Goal: Information Seeking & Learning: Learn about a topic

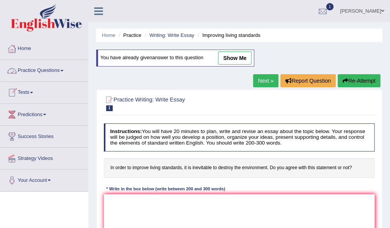
click at [39, 72] on link "Practice Questions" at bounding box center [44, 69] width 88 height 19
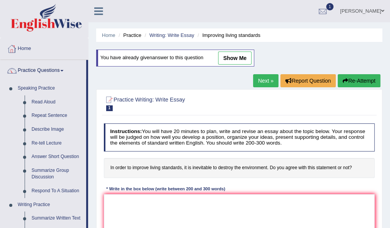
click at [11, 51] on div at bounding box center [12, 49] width 12 height 12
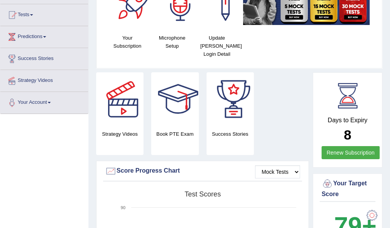
scroll to position [19, 0]
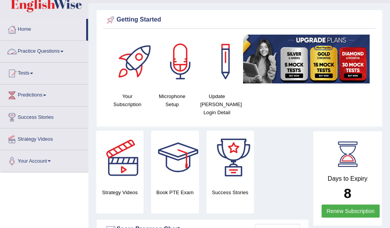
click at [40, 50] on link "Practice Questions" at bounding box center [44, 50] width 88 height 19
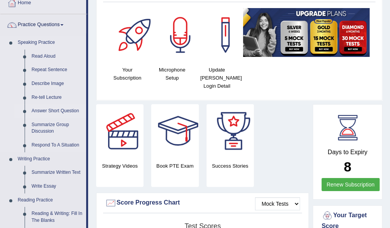
scroll to position [44, 0]
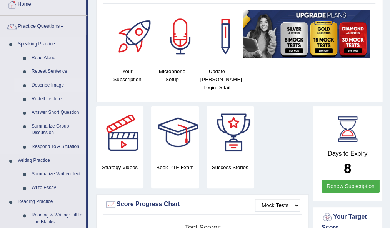
click at [46, 80] on link "Describe Image" at bounding box center [57, 86] width 58 height 14
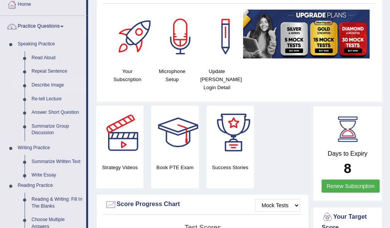
click at [46, 80] on link "Describe Image" at bounding box center [57, 86] width 58 height 14
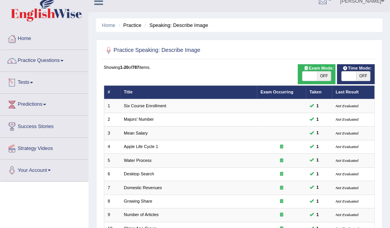
scroll to position [12, 0]
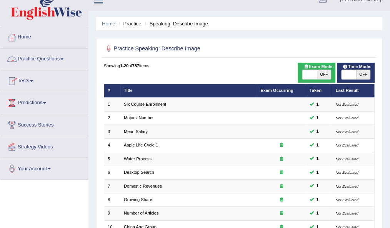
click at [51, 58] on link "Practice Questions" at bounding box center [44, 57] width 88 height 19
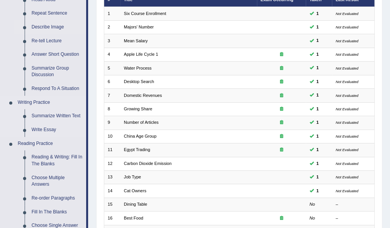
scroll to position [103, 0]
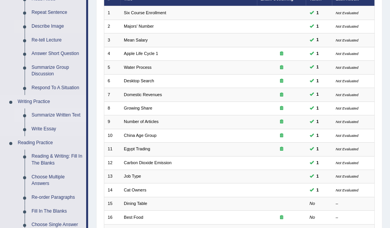
click at [49, 117] on link "Summarize Written Text" at bounding box center [57, 116] width 58 height 14
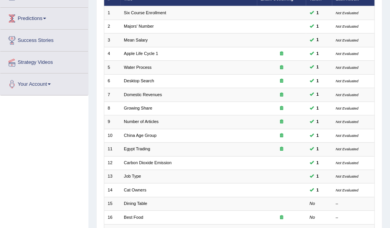
scroll to position [112, 0]
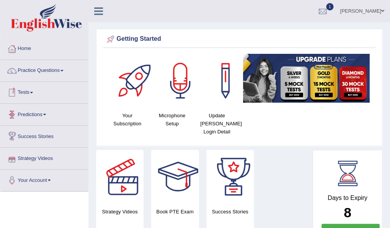
click at [25, 89] on link "Tests" at bounding box center [44, 91] width 88 height 19
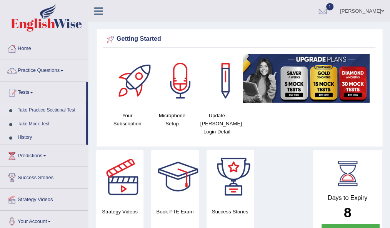
click at [43, 109] on link "Take Practice Sectional Test" at bounding box center [50, 111] width 72 height 14
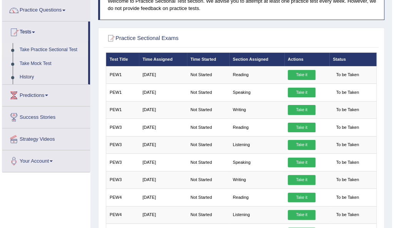
scroll to position [62, 0]
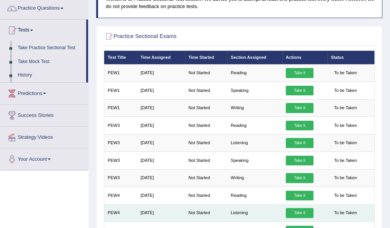
click at [296, 212] on link "Take it" at bounding box center [300, 213] width 28 height 10
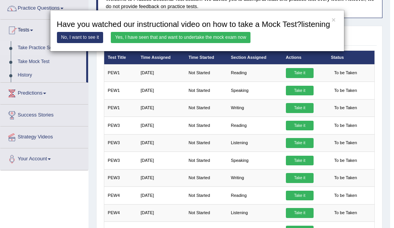
click at [169, 36] on link "Yes, I have seen that and want to undertake the mock exam now" at bounding box center [181, 37] width 140 height 11
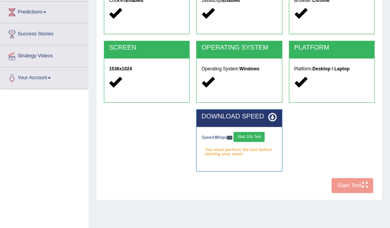
scroll to position [103, 0]
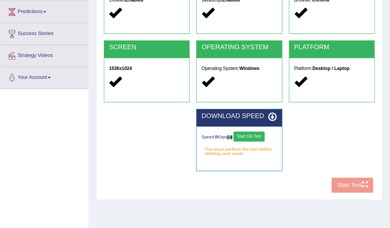
click at [251, 137] on button "Start 10s Test" at bounding box center [249, 137] width 31 height 10
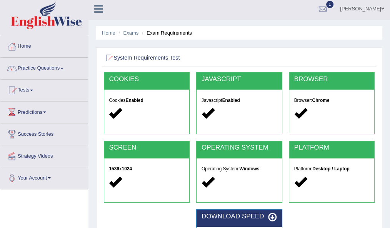
scroll to position [2, 0]
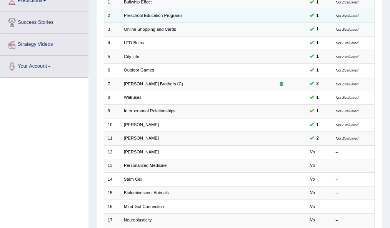
scroll to position [132, 0]
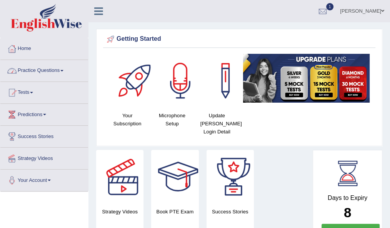
click at [41, 72] on link "Practice Questions" at bounding box center [44, 69] width 88 height 19
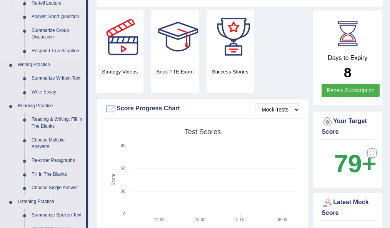
scroll to position [166, 0]
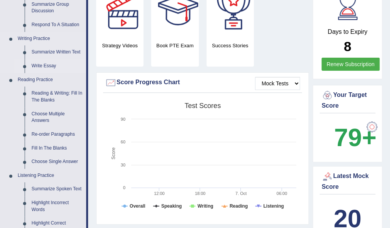
click at [40, 67] on link "Write Essay" at bounding box center [57, 66] width 58 height 14
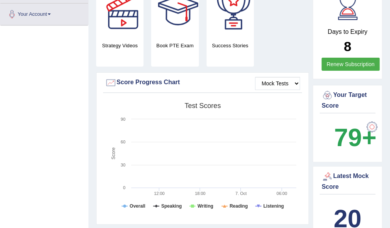
scroll to position [187, 0]
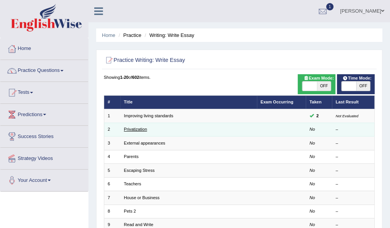
click at [137, 129] on link "Privatization" at bounding box center [135, 129] width 23 height 5
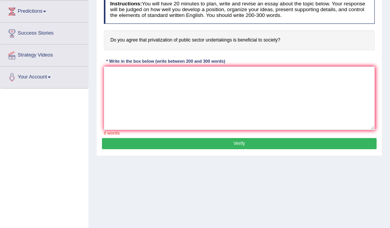
scroll to position [103, 0]
click at [160, 106] on textarea at bounding box center [239, 98] width 271 height 63
paste textarea "The increasing influence of (essay topic) on our lives has ignited numerous dis…"
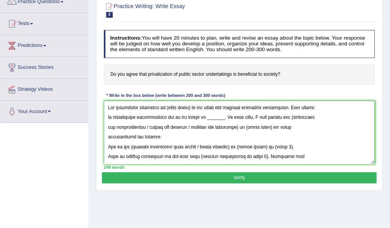
scroll to position [69, 0]
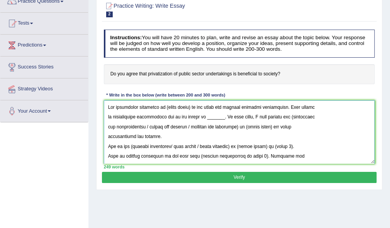
click at [189, 108] on textarea at bounding box center [239, 131] width 271 height 63
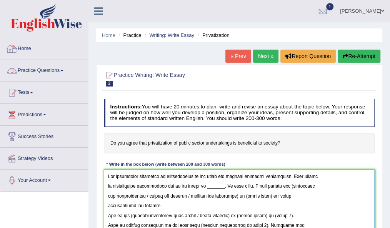
type textarea "The increasing influence of privatization on our lives has ignited numerous dis…"
click at [54, 73] on link "Practice Questions" at bounding box center [44, 69] width 88 height 19
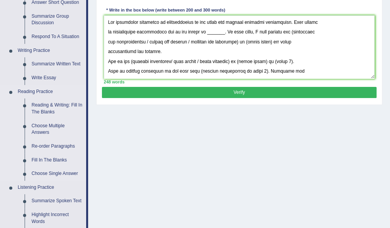
scroll to position [155, 0]
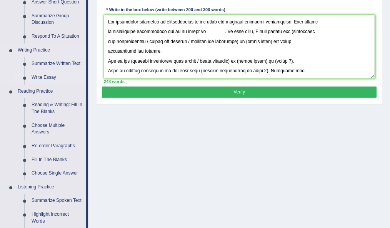
click at [47, 77] on link "Write Essay" at bounding box center [57, 78] width 58 height 14
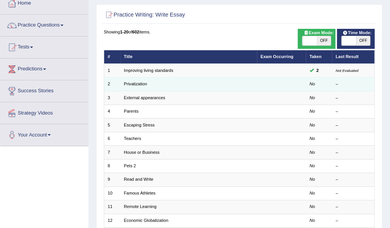
scroll to position [68, 0]
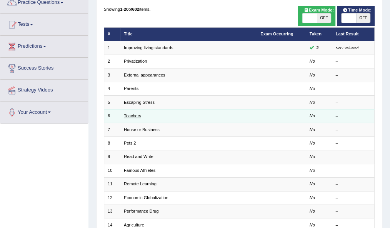
click at [137, 114] on link "Teachers" at bounding box center [132, 116] width 17 height 5
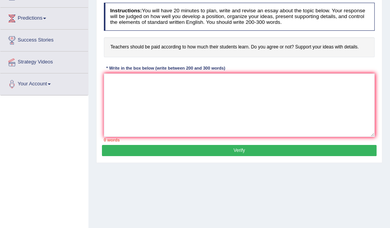
scroll to position [97, 0]
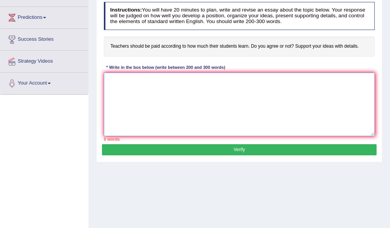
click at [134, 88] on textarea at bounding box center [239, 104] width 271 height 63
click at [133, 92] on textarea at bounding box center [239, 104] width 271 height 63
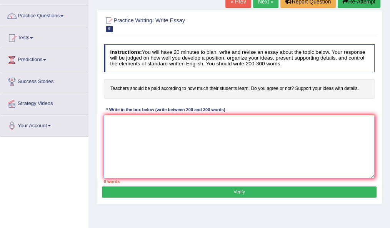
scroll to position [55, 0]
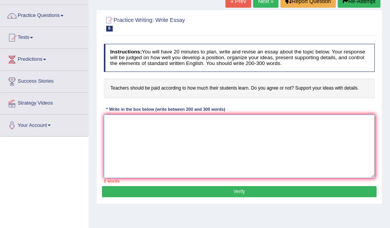
click at [160, 132] on textarea at bounding box center [239, 146] width 271 height 63
drag, startPoint x: 160, startPoint y: 132, endPoint x: 110, endPoint y: 126, distance: 51.2
click at [110, 126] on textarea at bounding box center [239, 146] width 271 height 63
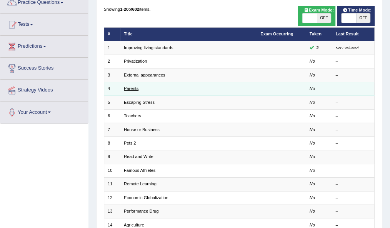
click at [129, 88] on link "Parents" at bounding box center [131, 88] width 15 height 5
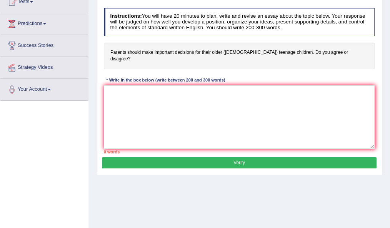
scroll to position [91, 0]
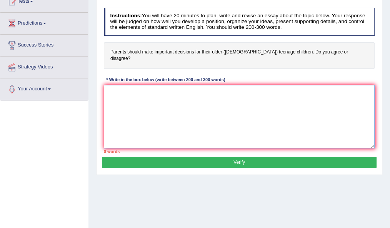
click at [207, 85] on textarea at bounding box center [239, 116] width 271 height 63
paste textarea "The increasing influence of (essay topic) on our lives has ignited numerous dis…"
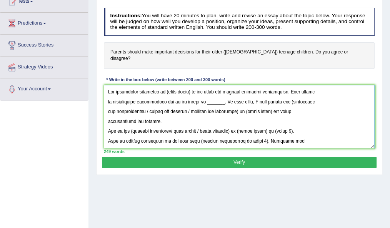
scroll to position [0, 0]
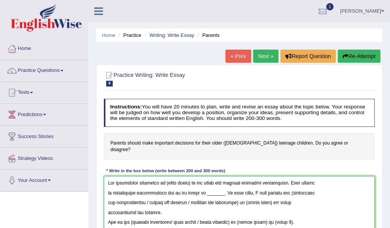
click at [189, 176] on textarea at bounding box center [239, 207] width 271 height 63
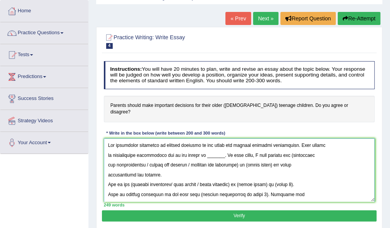
scroll to position [38, 0]
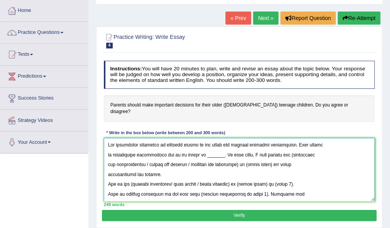
click at [216, 150] on textarea at bounding box center [239, 169] width 271 height 63
click at [210, 146] on textarea at bounding box center [239, 169] width 271 height 63
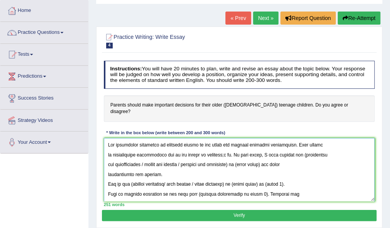
click at [217, 148] on textarea at bounding box center [239, 169] width 271 height 63
click at [223, 147] on textarea at bounding box center [239, 169] width 271 height 63
click at [223, 148] on textarea at bounding box center [239, 169] width 271 height 63
click at [305, 173] on textarea at bounding box center [239, 169] width 271 height 63
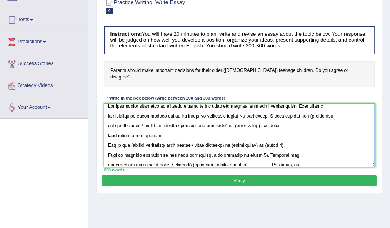
scroll to position [0, 0]
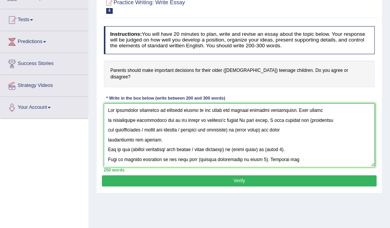
click at [149, 122] on textarea at bounding box center [239, 135] width 271 height 63
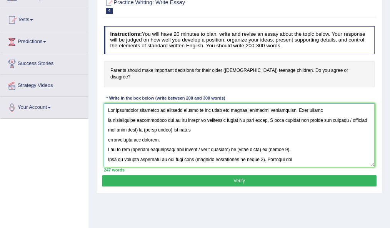
click at [127, 123] on textarea at bounding box center [239, 135] width 271 height 63
click at [344, 113] on textarea at bounding box center [239, 135] width 271 height 63
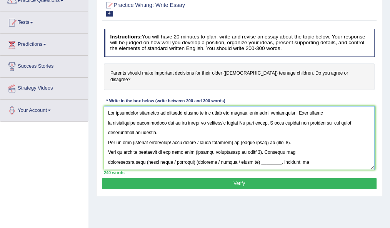
scroll to position [69, 0]
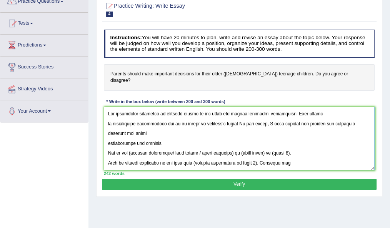
click at [334, 117] on textarea at bounding box center [239, 138] width 271 height 63
click at [335, 117] on textarea at bounding box center [239, 138] width 271 height 63
click at [352, 117] on textarea at bounding box center [239, 138] width 271 height 63
click at [159, 136] on textarea at bounding box center [239, 138] width 271 height 63
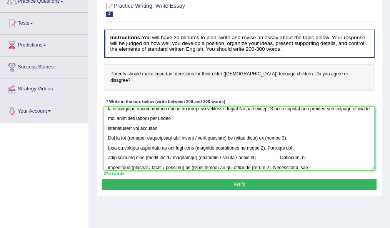
scroll to position [18, 0]
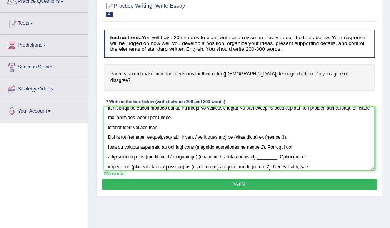
click at [132, 130] on textarea at bounding box center [239, 138] width 271 height 63
click at [237, 129] on textarea at bounding box center [239, 138] width 271 height 63
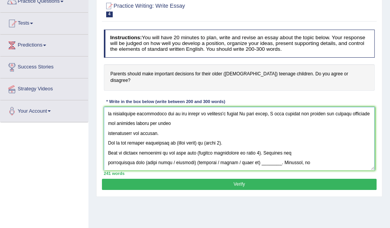
scroll to position [12, 0]
click at [204, 137] on textarea at bounding box center [239, 138] width 271 height 63
click at [232, 135] on textarea at bounding box center [239, 138] width 271 height 63
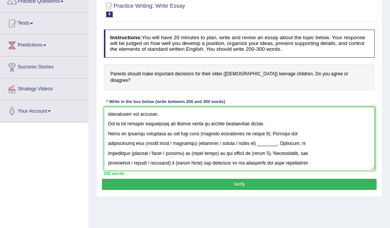
scroll to position [34, 0]
click at [251, 127] on textarea at bounding box center [239, 138] width 271 height 63
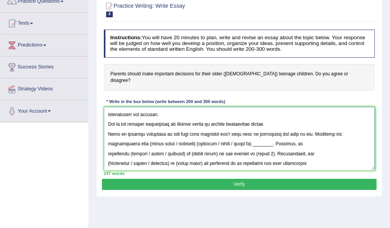
click at [205, 127] on textarea at bounding box center [239, 138] width 271 height 63
click at [295, 128] on textarea at bounding box center [239, 138] width 271 height 63
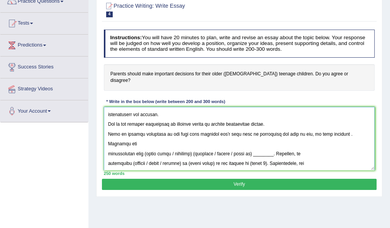
click at [312, 126] on textarea at bounding box center [239, 138] width 271 height 63
click at [342, 126] on textarea at bounding box center [239, 138] width 271 height 63
click at [327, 128] on textarea at bounding box center [239, 138] width 271 height 63
click at [326, 133] on textarea at bounding box center [239, 138] width 271 height 63
click at [334, 130] on textarea at bounding box center [239, 138] width 271 height 63
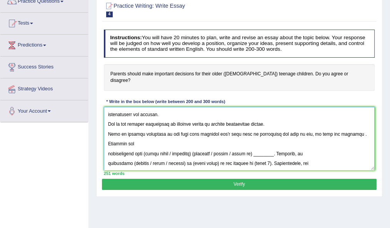
click at [326, 126] on textarea at bounding box center [239, 138] width 271 height 63
click at [329, 128] on textarea at bounding box center [239, 138] width 271 height 63
click at [332, 129] on textarea at bounding box center [239, 138] width 271 height 63
click at [332, 134] on textarea at bounding box center [239, 138] width 271 height 63
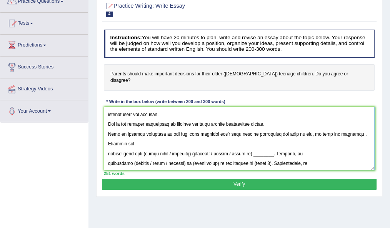
click at [342, 127] on textarea at bounding box center [239, 138] width 271 height 63
click at [194, 147] on textarea at bounding box center [239, 138] width 271 height 63
click at [204, 147] on textarea at bounding box center [239, 138] width 271 height 63
click at [260, 147] on textarea at bounding box center [239, 138] width 271 height 63
click at [243, 148] on textarea at bounding box center [239, 138] width 271 height 63
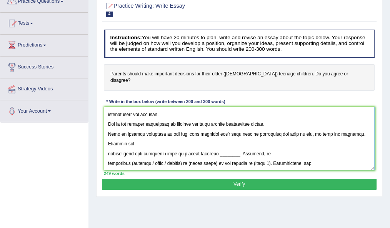
click at [242, 147] on textarea at bounding box center [239, 138] width 271 height 63
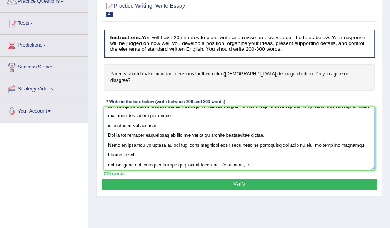
scroll to position [22, 0]
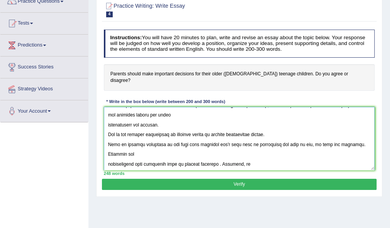
click at [253, 136] on textarea at bounding box center [239, 138] width 271 height 63
click at [261, 138] on textarea at bounding box center [239, 138] width 271 height 63
click at [254, 139] on textarea at bounding box center [239, 138] width 271 height 63
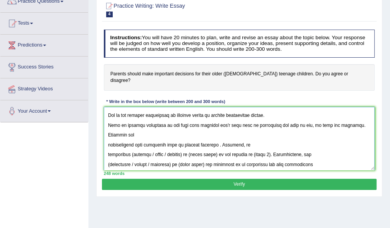
scroll to position [45, 0]
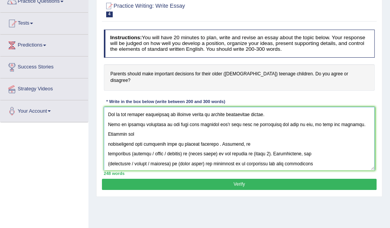
click at [220, 138] on textarea at bounding box center [239, 138] width 271 height 63
click at [314, 138] on textarea at bounding box center [239, 138] width 271 height 63
click at [282, 135] on textarea at bounding box center [239, 138] width 271 height 63
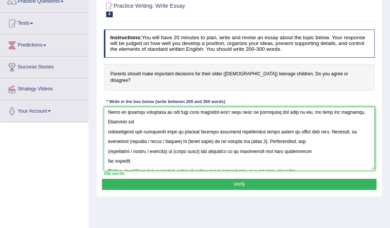
scroll to position [60, 0]
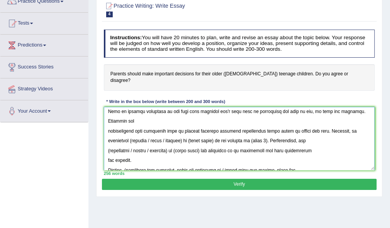
click at [181, 134] on textarea at bounding box center [239, 138] width 271 height 63
click at [130, 133] on textarea at bounding box center [239, 138] width 271 height 63
click at [174, 133] on textarea at bounding box center [239, 138] width 271 height 63
click at [247, 133] on textarea at bounding box center [239, 138] width 271 height 63
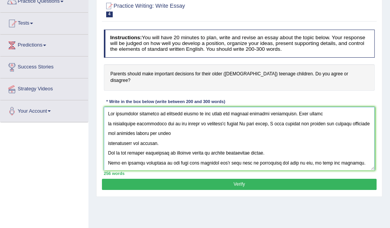
scroll to position [0, 0]
click at [225, 116] on textarea at bounding box center [239, 138] width 271 height 63
click at [229, 116] on textarea at bounding box center [239, 138] width 271 height 63
click at [228, 114] on textarea at bounding box center [239, 138] width 271 height 63
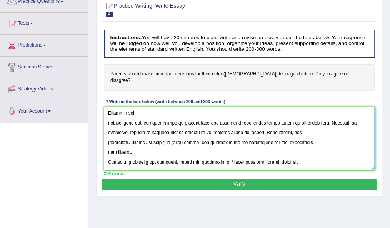
scroll to position [71, 0]
click at [225, 126] on textarea at bounding box center [239, 138] width 271 height 63
click at [264, 125] on textarea at bounding box center [239, 138] width 271 height 63
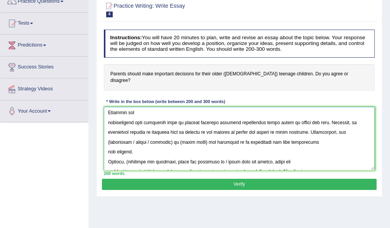
click at [332, 145] on textarea at bounding box center [239, 138] width 271 height 63
click at [176, 134] on textarea at bounding box center [239, 138] width 271 height 63
click at [109, 133] on textarea at bounding box center [239, 138] width 271 height 63
click at [133, 135] on textarea at bounding box center [239, 138] width 271 height 63
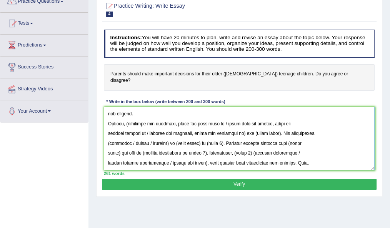
scroll to position [117, 0]
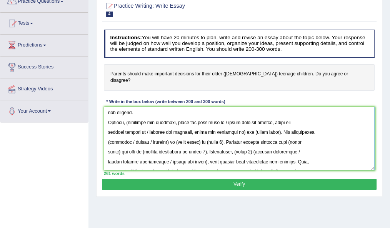
click at [130, 115] on textarea at bounding box center [239, 138] width 271 height 63
click at [269, 115] on textarea at bounding box center [239, 138] width 271 height 63
click at [236, 124] on textarea at bounding box center [239, 138] width 271 height 63
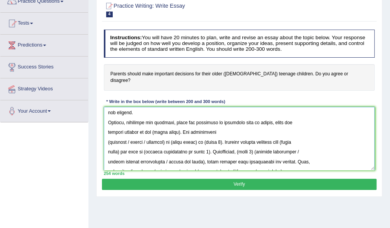
click at [177, 125] on textarea at bounding box center [239, 138] width 271 height 63
click at [165, 135] on textarea at bounding box center [239, 138] width 271 height 63
click at [108, 135] on textarea at bounding box center [239, 138] width 271 height 63
click at [109, 135] on textarea at bounding box center [239, 138] width 271 height 63
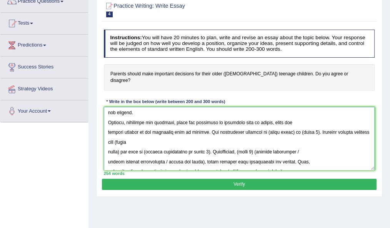
click at [292, 125] on textarea at bounding box center [239, 138] width 271 height 63
click at [343, 125] on textarea at bounding box center [239, 138] width 271 height 63
click at [339, 125] on textarea at bounding box center [239, 138] width 271 height 63
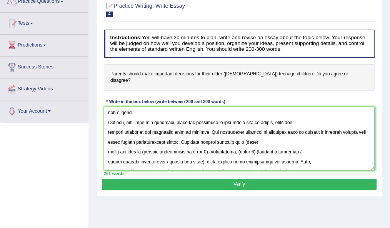
click at [187, 135] on textarea at bounding box center [239, 138] width 271 height 63
click at [326, 126] on textarea at bounding box center [239, 138] width 271 height 63
click at [118, 145] on textarea at bounding box center [239, 138] width 271 height 63
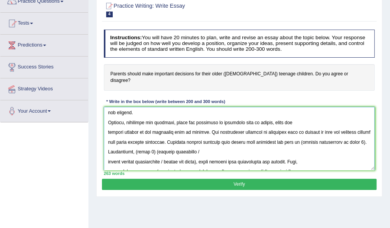
click at [123, 144] on textarea at bounding box center [239, 138] width 271 height 63
click at [200, 145] on textarea at bounding box center [239, 138] width 271 height 63
click at [263, 145] on textarea at bounding box center [239, 138] width 271 height 63
click at [205, 155] on textarea at bounding box center [239, 138] width 271 height 63
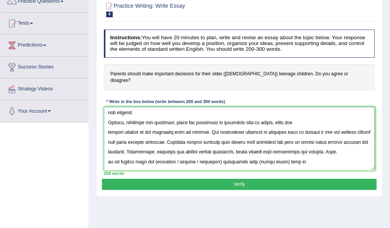
click at [212, 154] on textarea at bounding box center [239, 138] width 271 height 63
click at [150, 154] on textarea at bounding box center [239, 138] width 271 height 63
click at [173, 154] on textarea at bounding box center [239, 138] width 271 height 63
click at [231, 155] on textarea at bounding box center [239, 138] width 271 height 63
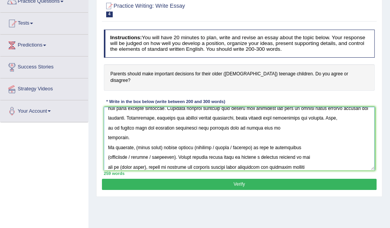
scroll to position [157, 0]
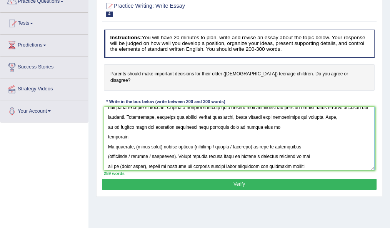
click at [161, 140] on textarea at bounding box center [239, 138] width 271 height 63
click at [210, 139] on textarea at bounding box center [239, 138] width 271 height 63
click at [172, 149] on textarea at bounding box center [239, 138] width 271 height 63
click at [109, 147] on textarea at bounding box center [239, 138] width 271 height 63
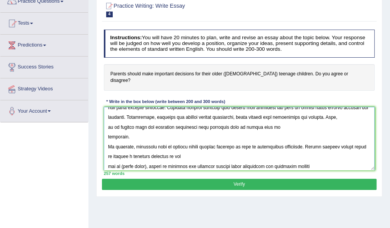
click at [147, 159] on textarea at bounding box center [239, 138] width 271 height 63
click at [107, 158] on textarea at bounding box center [239, 138] width 271 height 63
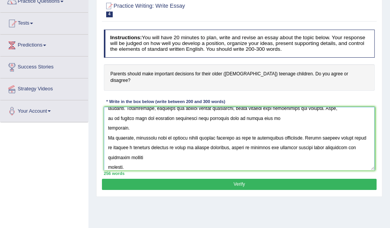
scroll to position [170, 0]
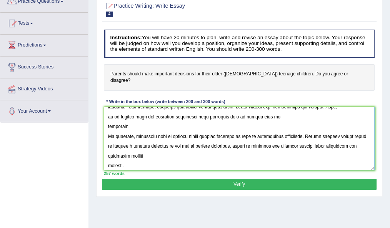
click at [107, 118] on textarea at bounding box center [239, 138] width 271 height 63
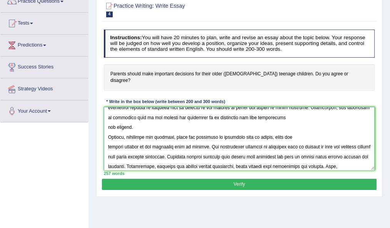
scroll to position [100, 0]
click at [108, 140] on textarea at bounding box center [239, 138] width 271 height 63
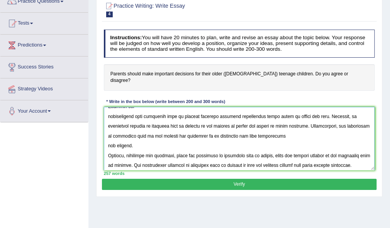
scroll to position [78, 0]
click at [108, 139] on textarea at bounding box center [239, 138] width 271 height 63
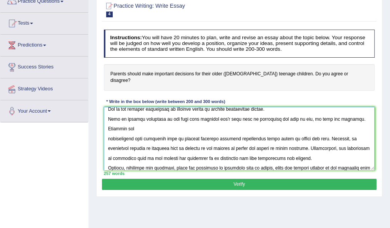
scroll to position [48, 0]
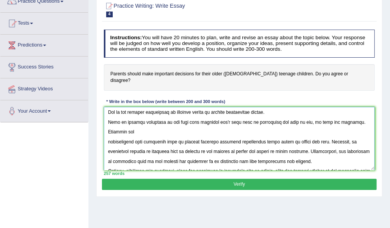
click at [107, 125] on textarea at bounding box center [239, 138] width 271 height 63
click at [109, 115] on textarea at bounding box center [239, 138] width 271 height 63
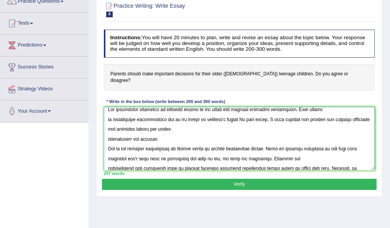
scroll to position [3, 0]
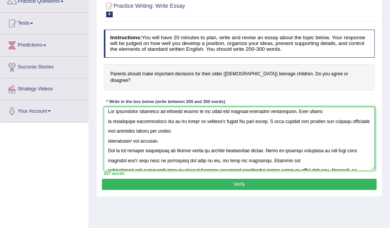
click at [107, 134] on textarea at bounding box center [239, 138] width 271 height 63
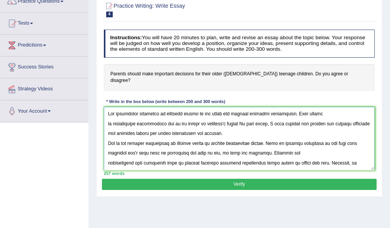
scroll to position [0, 0]
click at [108, 117] on textarea at bounding box center [239, 138] width 271 height 63
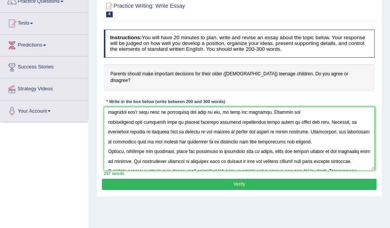
scroll to position [48, 0]
type textarea "The increasing influence of decision making on our lives has ignited numerous d…"
click at [195, 179] on button "Verify" at bounding box center [239, 184] width 274 height 11
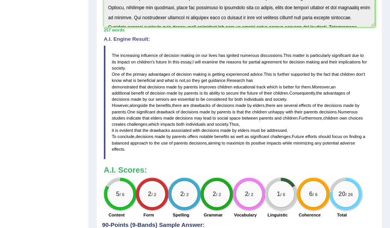
scroll to position [203, 0]
click at [195, 178] on div "2 / 2" at bounding box center [184, 194] width 33 height 33
drag, startPoint x: 113, startPoint y: 46, endPoint x: 117, endPoint y: 51, distance: 6.6
click at [117, 51] on blockquote "The increasing influence of decision making on our lives has ignited numerous d…" at bounding box center [239, 102] width 271 height 114
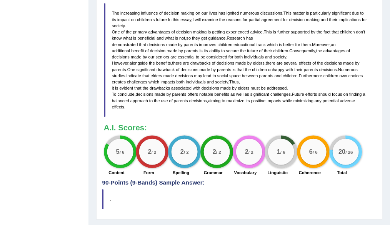
scroll to position [252, 0]
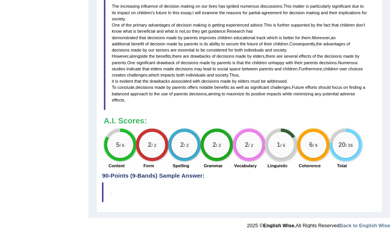
click at [206, 44] on div "Instructions: You will have 20 minutes to plan, write and revise an essay about…" at bounding box center [239, 7] width 274 height 329
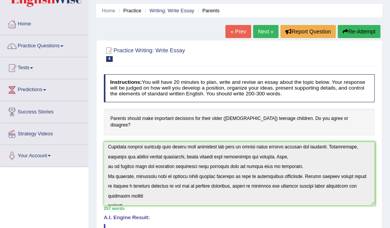
scroll to position [127, 0]
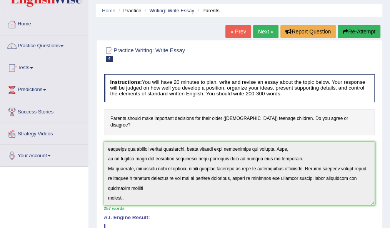
click at [360, 28] on button "Re-Attempt" at bounding box center [359, 31] width 43 height 13
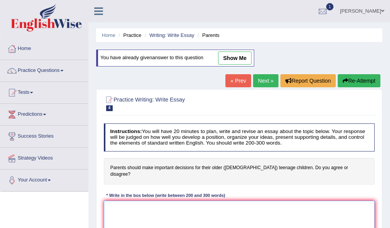
scroll to position [25, 0]
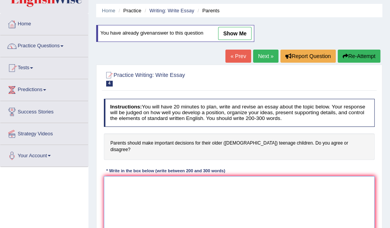
click at [164, 178] on textarea at bounding box center [239, 207] width 271 height 63
paste textarea "The increasing influence of decision making on our lives has ignited numerous d…"
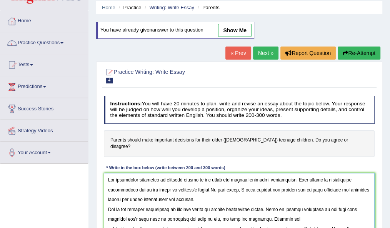
click at [157, 192] on textarea at bounding box center [239, 204] width 271 height 63
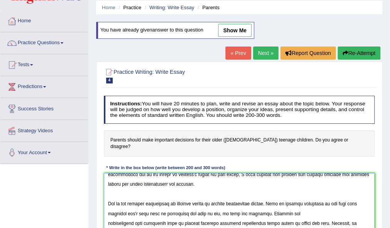
scroll to position [31, 0]
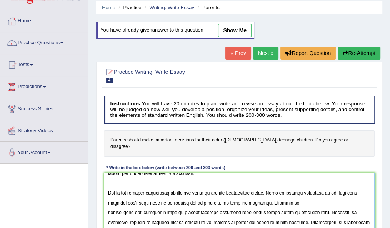
click at [107, 205] on textarea at bounding box center [239, 204] width 271 height 63
click at [108, 216] on textarea at bounding box center [239, 204] width 271 height 63
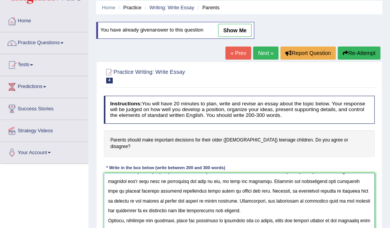
scroll to position [57, 0]
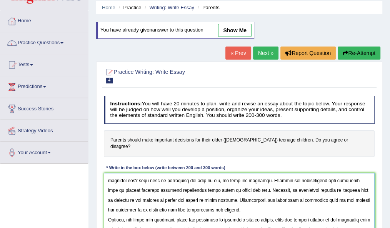
click at [227, 200] on textarea at bounding box center [239, 204] width 271 height 63
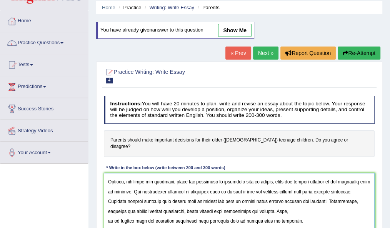
scroll to position [113, 0]
click at [108, 214] on textarea at bounding box center [239, 204] width 271 height 63
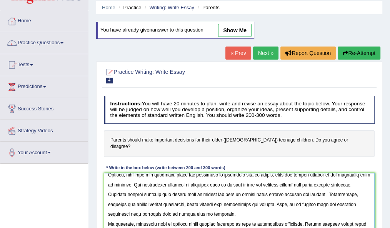
scroll to position [135, 0]
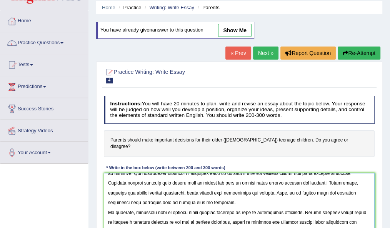
click at [258, 197] on textarea at bounding box center [239, 204] width 271 height 63
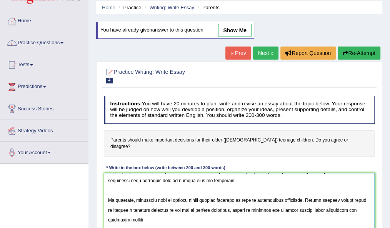
scroll to position [161, 0]
click at [109, 222] on textarea at bounding box center [239, 204] width 271 height 63
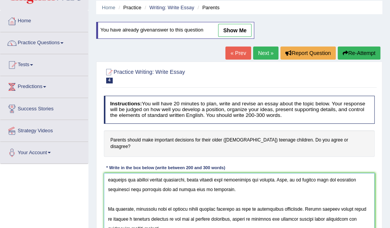
scroll to position [150, 0]
click at [108, 222] on textarea at bounding box center [239, 204] width 271 height 63
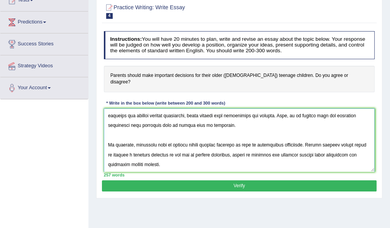
scroll to position [92, 0]
type textarea "The increasing influence of decision making on our lives has ignited numerous d…"
click at [194, 180] on button "Verify" at bounding box center [239, 185] width 274 height 11
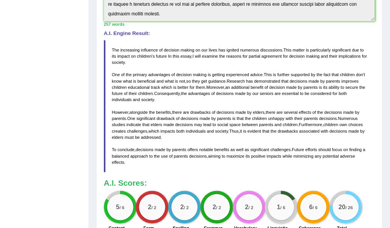
scroll to position [213, 0]
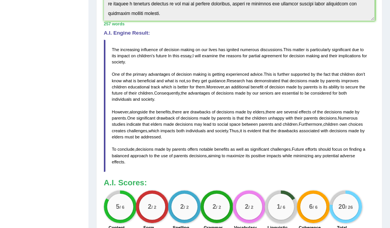
click at [194, 179] on h3 "A.I. Scores:" at bounding box center [239, 183] width 271 height 8
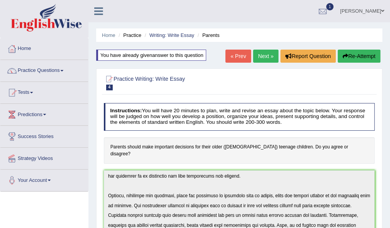
scroll to position [94, 0]
click at [38, 70] on link "Practice Questions" at bounding box center [44, 69] width 88 height 19
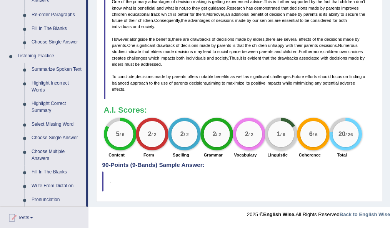
scroll to position [299, 0]
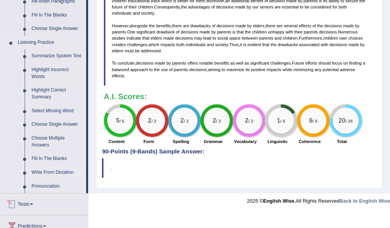
click at [51, 173] on link "Write From Dictation" at bounding box center [57, 173] width 58 height 14
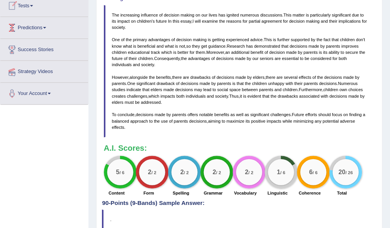
scroll to position [96, 0]
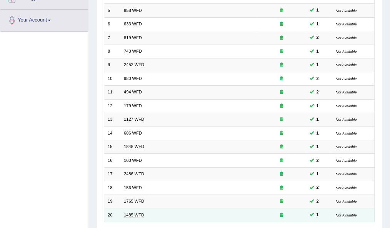
scroll to position [211, 0]
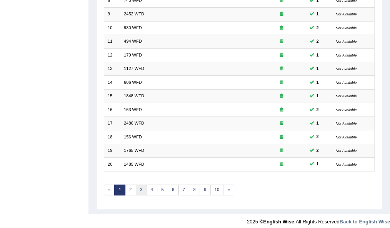
click at [137, 187] on link "3" at bounding box center [141, 190] width 11 height 11
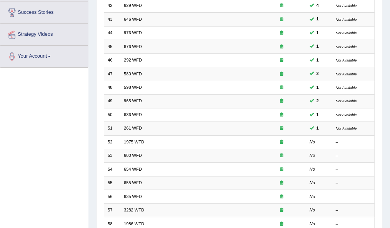
scroll to position [148, 0]
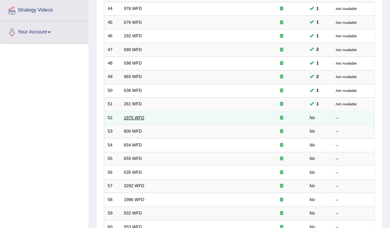
click at [132, 115] on link "1975 WFD" at bounding box center [134, 117] width 20 height 5
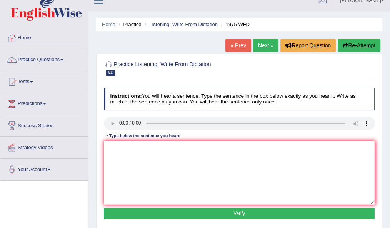
scroll to position [12, 0]
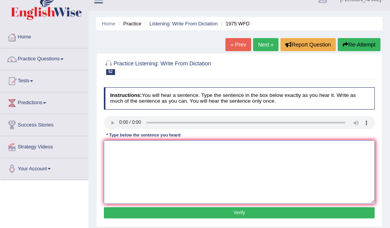
click at [126, 144] on textarea at bounding box center [239, 171] width 271 height 63
click at [198, 150] on textarea "his analise studefy based on hs false permus." at bounding box center [239, 171] width 271 height 63
click at [206, 144] on textarea "his analise studefy based on hs false permus." at bounding box center [239, 171] width 271 height 63
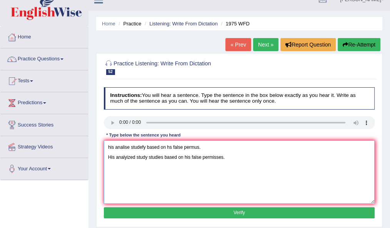
click at [206, 145] on textarea "his analise studefy based on hs false permus. His analyized study studies based…" at bounding box center [239, 171] width 271 height 63
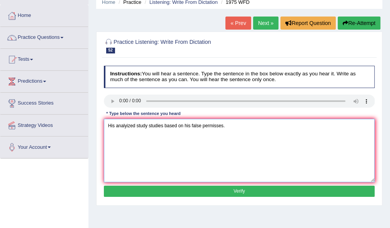
scroll to position [34, 0]
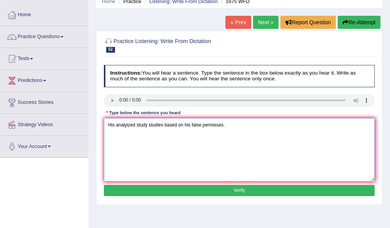
type textarea "His analyized study studies based on his false permisses."
click at [199, 187] on button "Verify" at bounding box center [239, 190] width 271 height 11
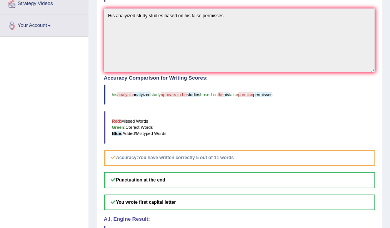
scroll to position [155, 0]
